Goal: Task Accomplishment & Management: Manage account settings

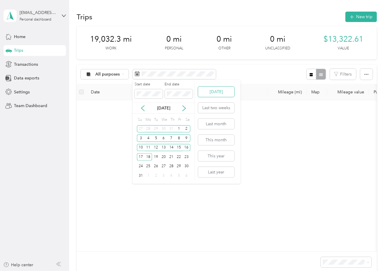
click at [208, 93] on button "[DATE]" at bounding box center [216, 91] width 36 height 10
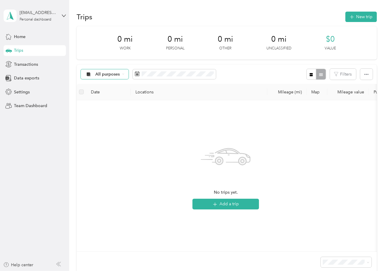
click at [90, 72] on icon at bounding box center [88, 74] width 7 height 5
click at [105, 93] on span "Unclassified" at bounding box center [110, 95] width 29 height 6
click at [66, 15] on aside "[EMAIL_ADDRESS][DOMAIN_NAME] Personal dashboard Home Trips Transactions Data ex…" at bounding box center [34, 135] width 69 height 271
click at [64, 16] on icon at bounding box center [64, 16] width 4 height 4
click at [32, 105] on span "Team Dashboard" at bounding box center [30, 105] width 33 height 6
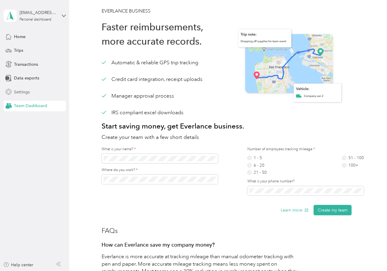
click at [23, 94] on span "Settings" at bounding box center [22, 92] width 16 height 6
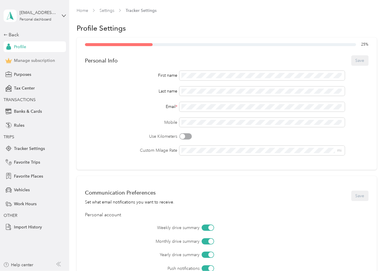
click at [32, 58] on span "Manage subscription" at bounding box center [34, 60] width 41 height 6
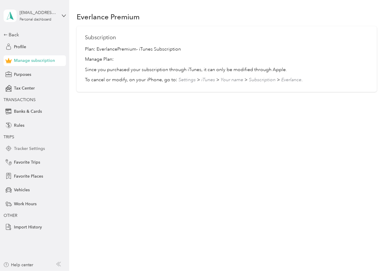
click at [41, 147] on span "Tracker Settings" at bounding box center [29, 148] width 31 height 6
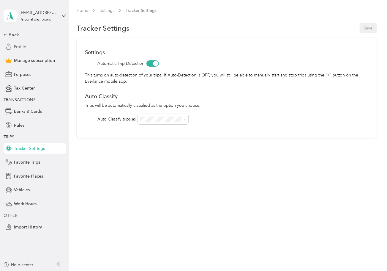
click at [31, 47] on div "Profile" at bounding box center [35, 46] width 62 height 11
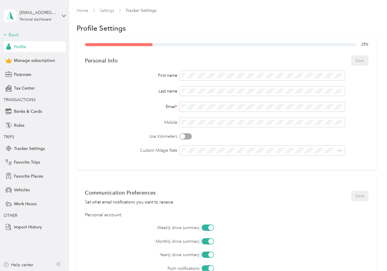
click at [14, 37] on div "Back" at bounding box center [33, 34] width 59 height 7
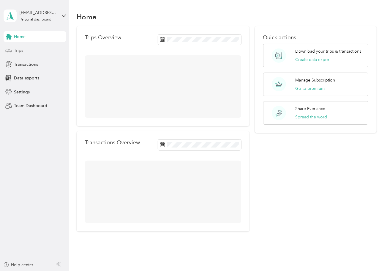
click at [21, 48] on span "Trips" at bounding box center [18, 50] width 9 height 6
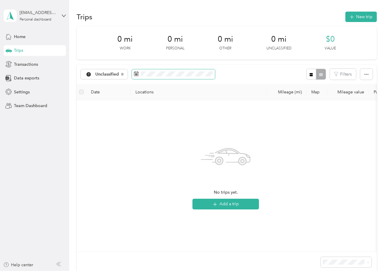
click at [152, 76] on span at bounding box center [173, 74] width 83 height 10
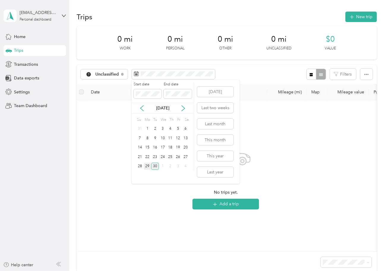
click at [147, 166] on div "29" at bounding box center [148, 165] width 8 height 7
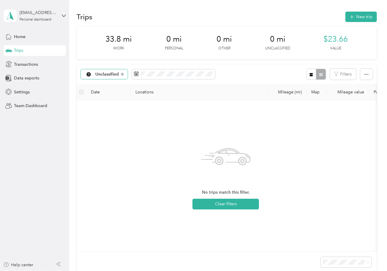
click at [116, 73] on span "Unclassified" at bounding box center [107, 74] width 24 height 4
click at [112, 83] on span "All purposes" at bounding box center [111, 85] width 31 height 6
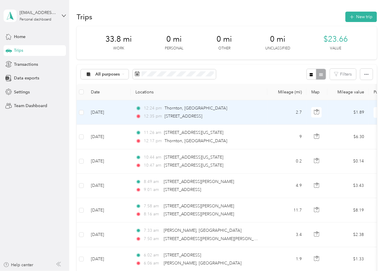
click at [252, 123] on td "12:24 pm [GEOGRAPHIC_DATA], [GEOGRAPHIC_DATA] 12:35 pm [STREET_ADDRESS]" at bounding box center [199, 112] width 137 height 24
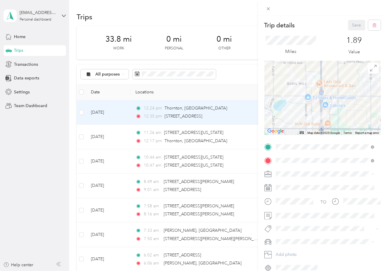
click at [15, 42] on div "Trip details Save This trip cannot be edited because it is either under review,…" at bounding box center [193, 135] width 387 height 271
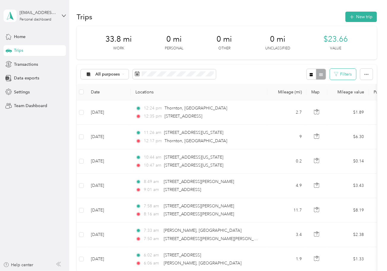
click at [340, 77] on button "Filters" at bounding box center [343, 74] width 26 height 11
click at [117, 75] on span "All purposes" at bounding box center [107, 74] width 25 height 4
click at [267, 76] on div "All purposes Filters" at bounding box center [227, 73] width 300 height 19
click at [62, 16] on icon at bounding box center [64, 16] width 4 height 4
click at [30, 45] on div "Log out" at bounding box center [66, 47] width 117 height 10
